Goal: Navigation & Orientation: Find specific page/section

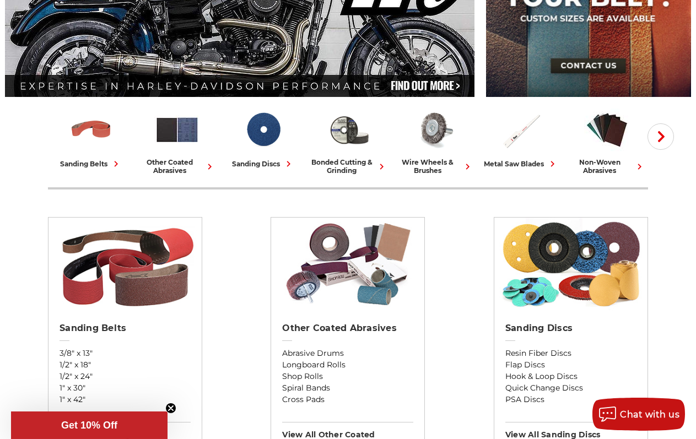
scroll to position [225, 0]
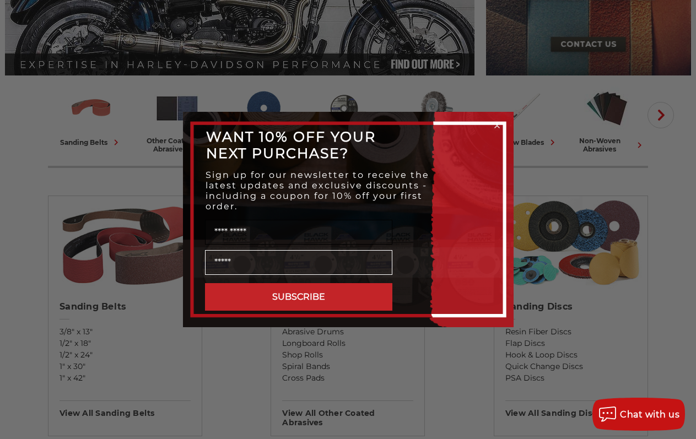
click at [214, 234] on input "Name" at bounding box center [298, 232] width 187 height 25
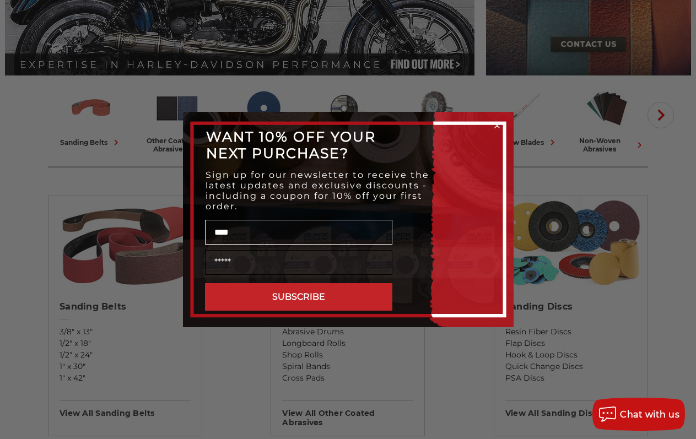
type input "****"
click at [241, 261] on input "Email" at bounding box center [298, 262] width 187 height 25
type input "**********"
click at [249, 306] on button "SUBSCRIBE" at bounding box center [298, 297] width 187 height 28
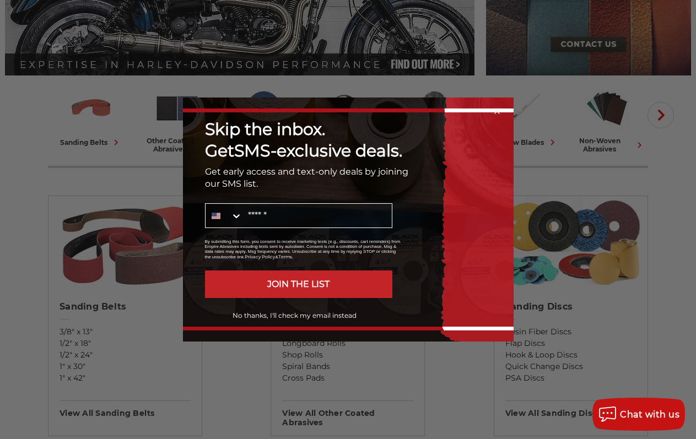
click at [246, 316] on button "No thanks, I'll check my email instead" at bounding box center [294, 315] width 195 height 19
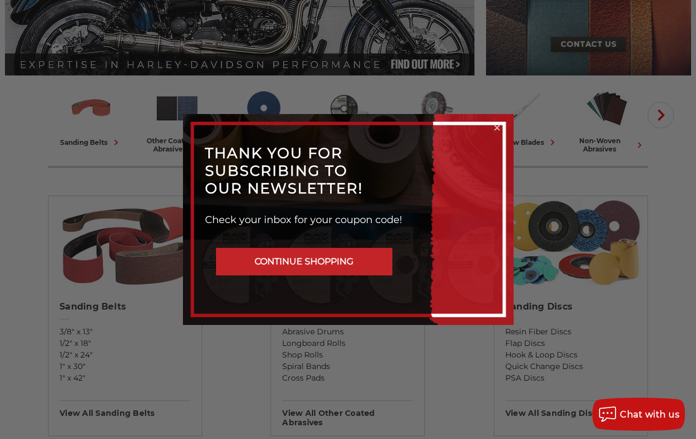
click at [333, 261] on button "CONTINUE SHOPPING" at bounding box center [304, 262] width 176 height 28
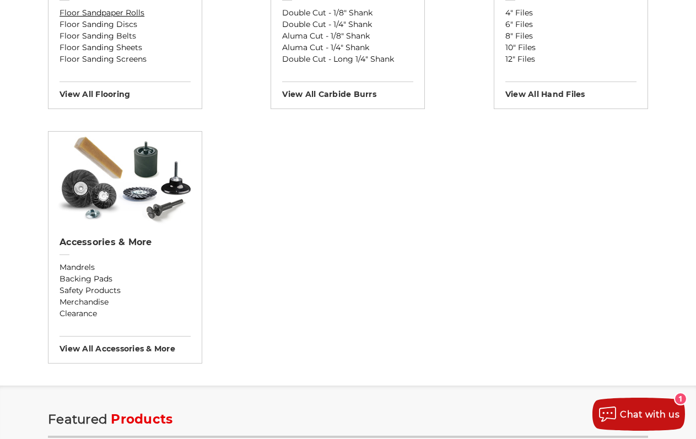
scroll to position [1348, 0]
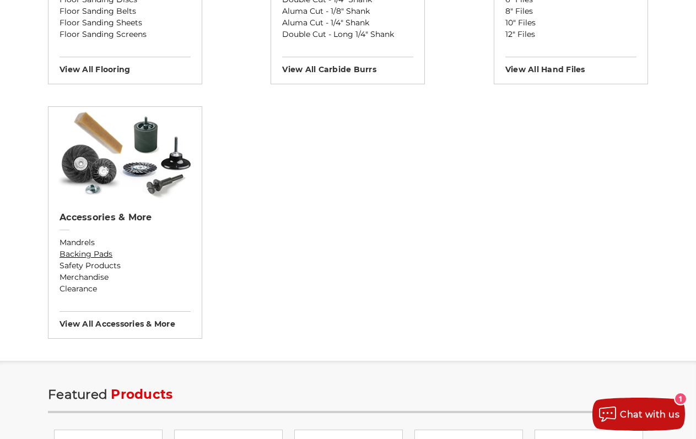
click at [71, 251] on link "Backing Pads" at bounding box center [124, 254] width 131 height 12
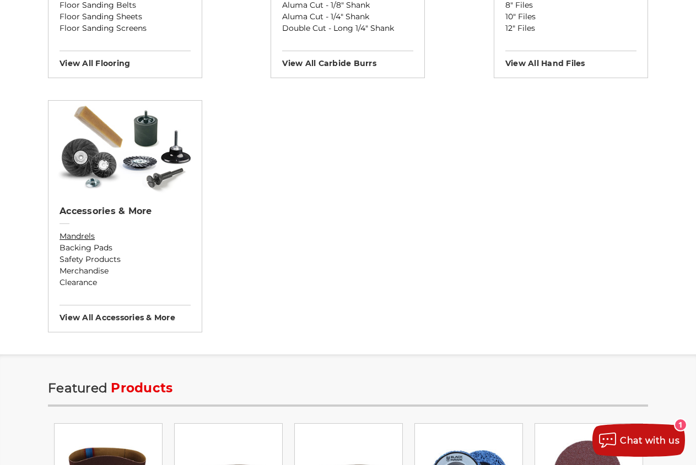
click at [86, 236] on link "Mandrels" at bounding box center [124, 237] width 131 height 12
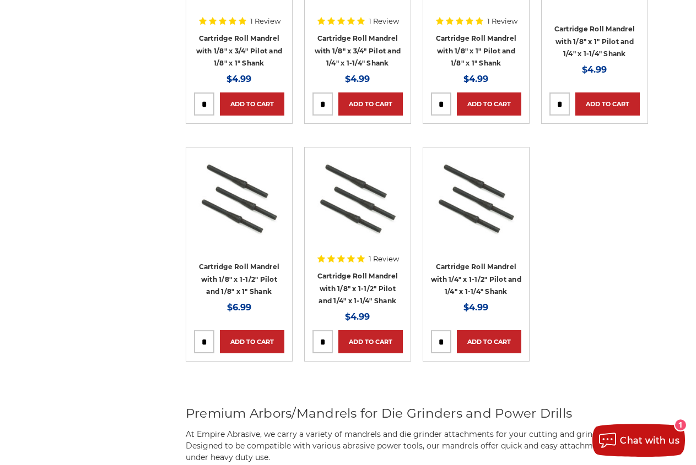
scroll to position [1348, 0]
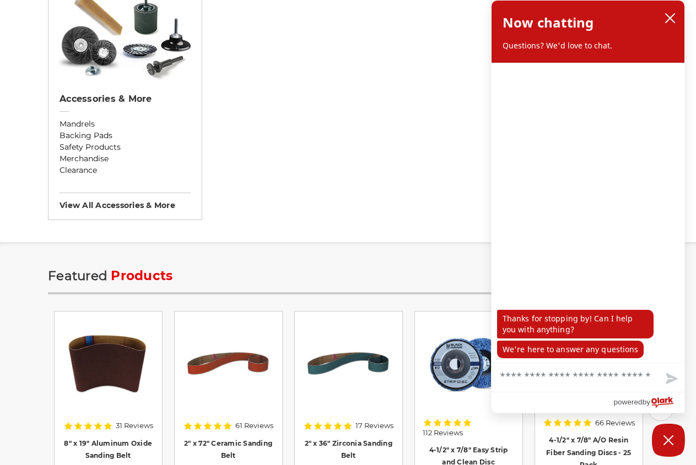
scroll to position [1124, 0]
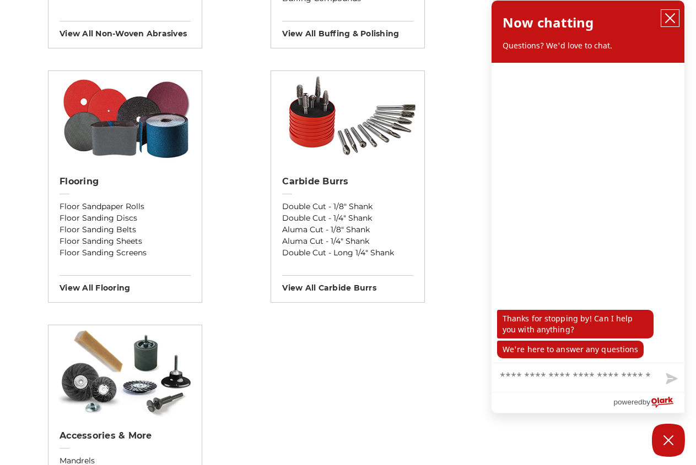
click at [668, 14] on icon "close chatbox" at bounding box center [669, 18] width 11 height 11
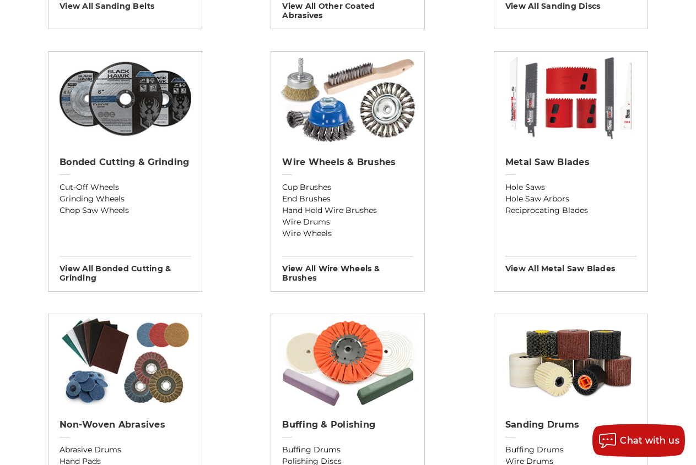
scroll to position [624, 0]
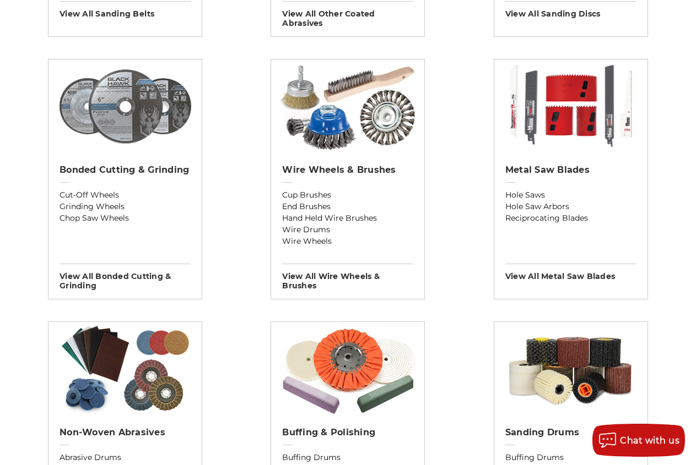
click at [108, 97] on img at bounding box center [125, 106] width 143 height 94
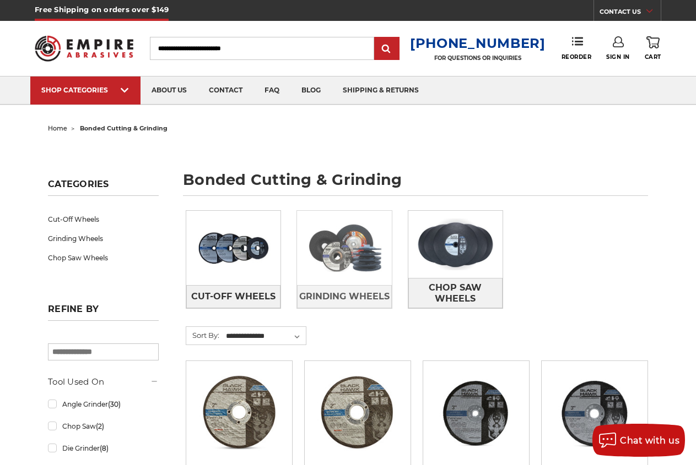
click at [318, 264] on img at bounding box center [344, 247] width 94 height 67
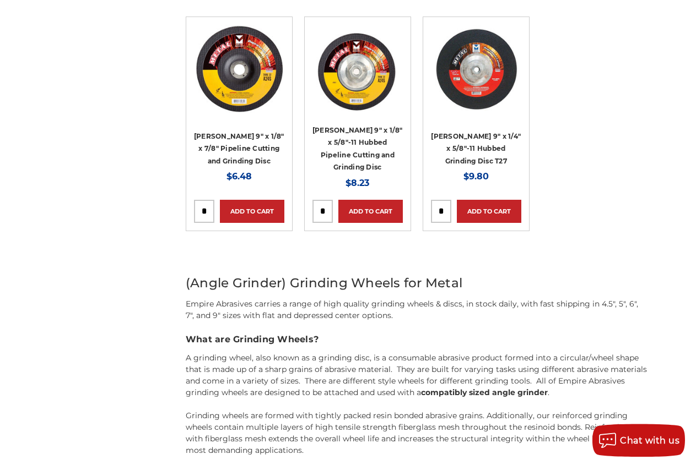
scroll to position [1741, 0]
